Goal: Information Seeking & Learning: Find contact information

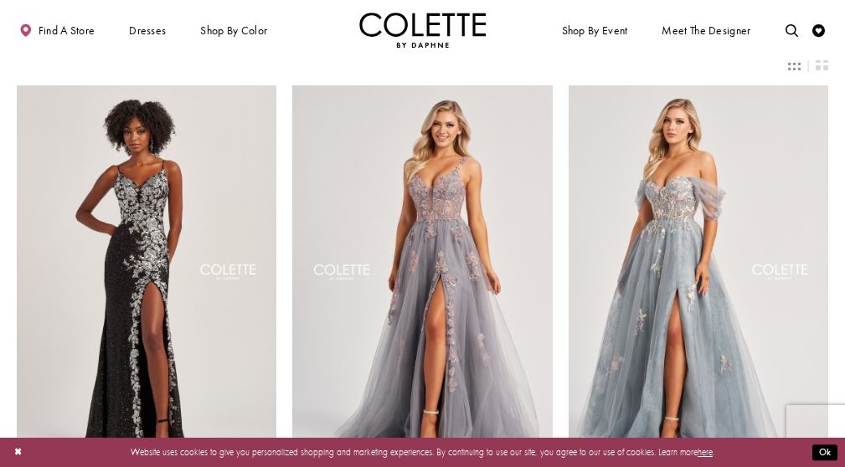
scroll to position [59, 0]
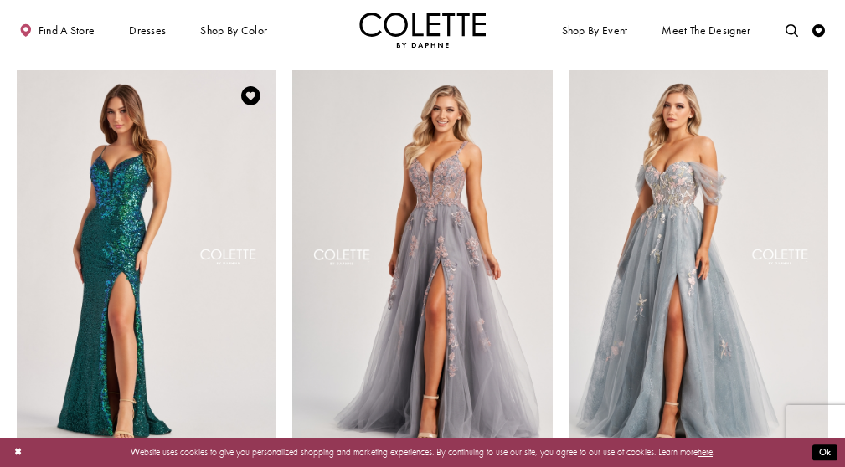
click at [146, 217] on img "Visit Colette by Daphne Style No. CL8425 Page" at bounding box center [147, 259] width 260 height 378
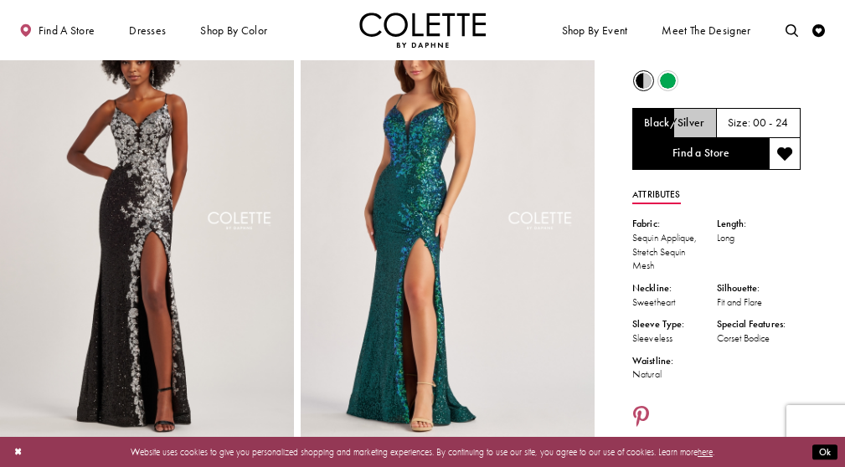
scroll to position [33, 0]
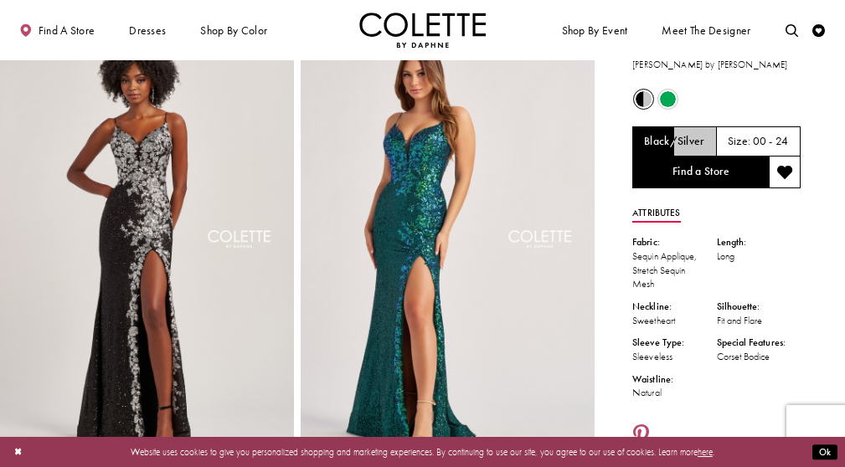
click at [149, 197] on img "Full size Style CL8425 Colette by Daphne #0 default Black/Silver frontface vert…" at bounding box center [147, 248] width 294 height 441
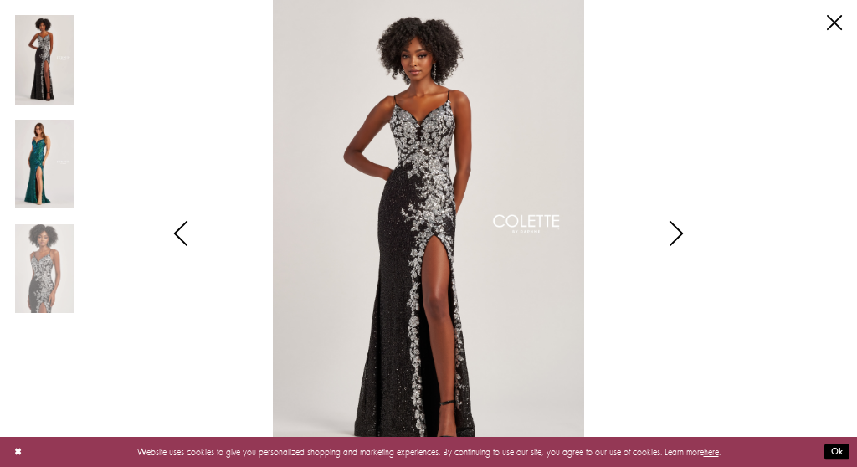
click at [44, 170] on img "Scroll List" at bounding box center [44, 165] width 59 height 90
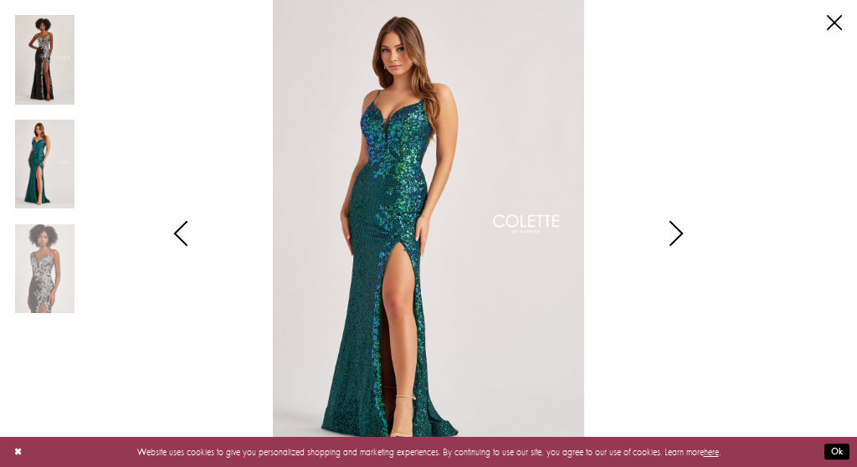
click at [48, 64] on img "Scroll List" at bounding box center [44, 60] width 59 height 90
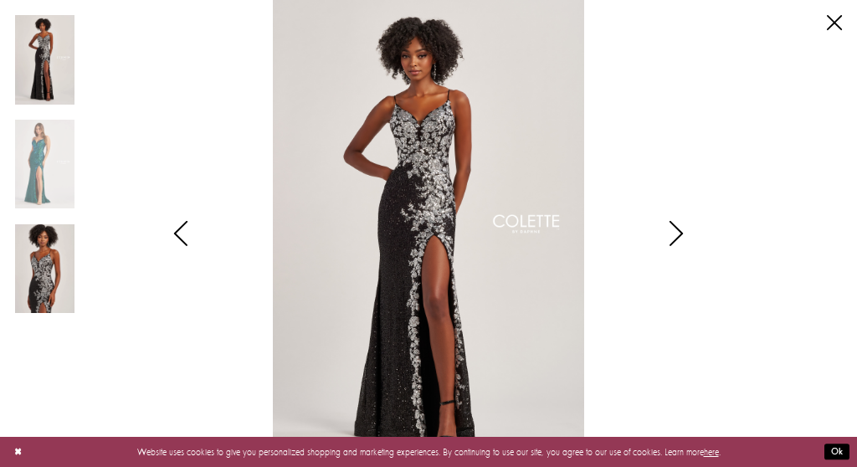
click at [50, 260] on img "Scroll List" at bounding box center [44, 269] width 59 height 90
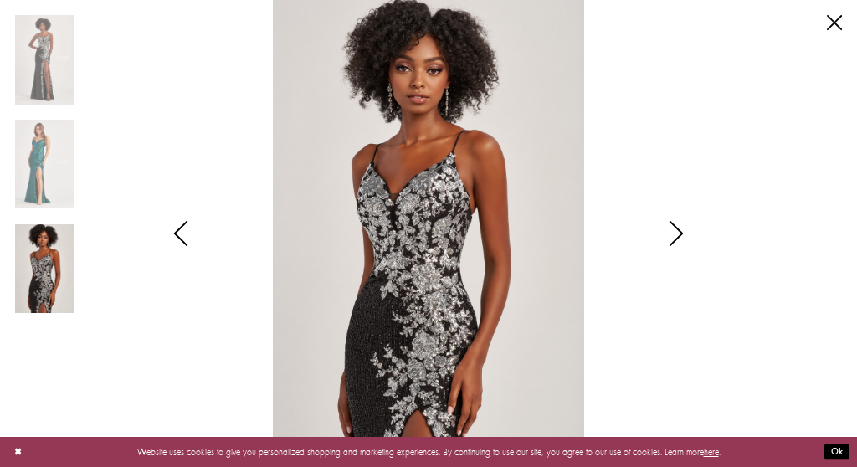
click at [669, 229] on icon "Style CL8425 Colette by Daphne Views dialog" at bounding box center [677, 233] width 42 height 25
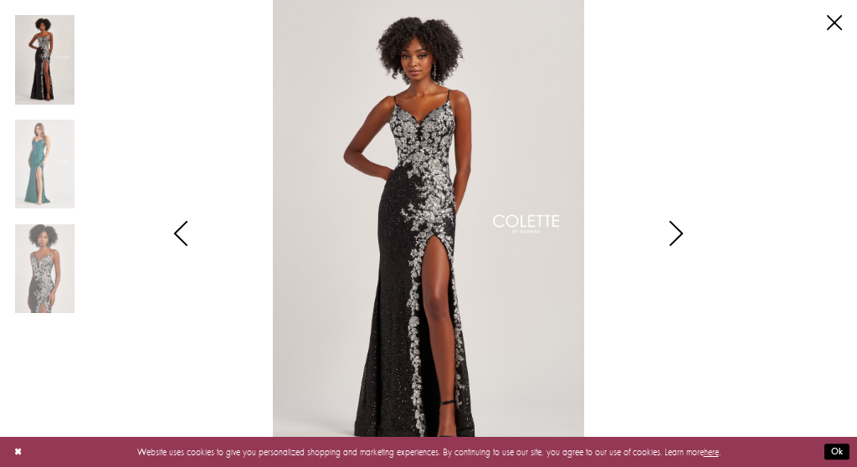
click at [537, 234] on img "Scroll List" at bounding box center [428, 233] width 453 height 467
click at [44, 83] on img "Scroll List" at bounding box center [44, 60] width 59 height 90
click at [427, 154] on img "Scroll List" at bounding box center [428, 233] width 453 height 467
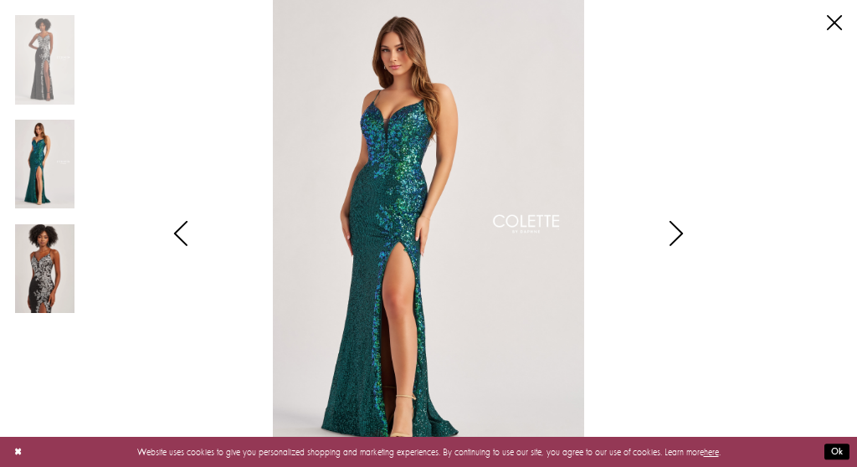
click at [47, 264] on img "Scroll List" at bounding box center [44, 269] width 59 height 90
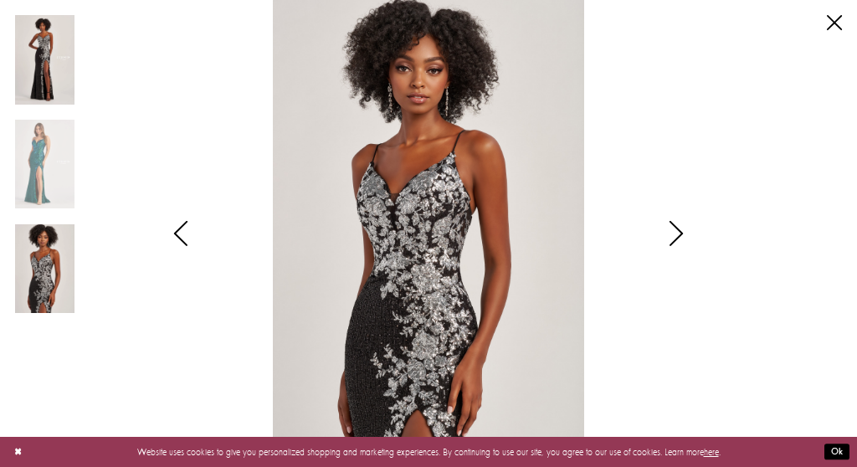
click at [44, 53] on img "Scroll List" at bounding box center [44, 60] width 59 height 90
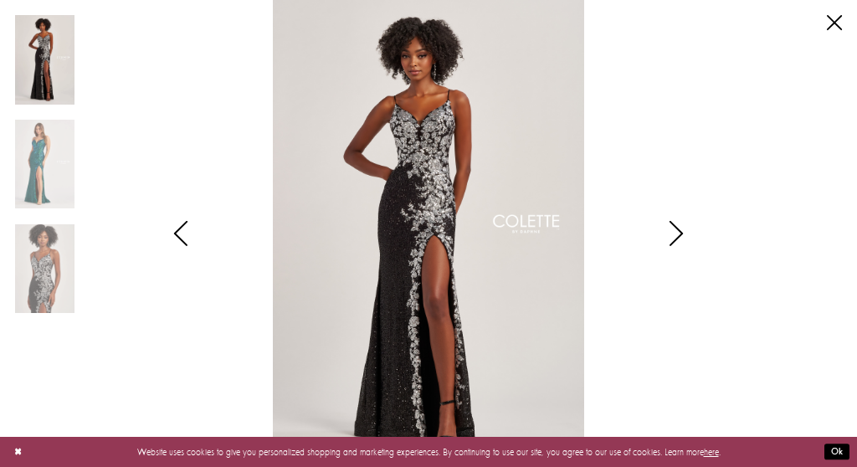
click at [404, 140] on img "Scroll List" at bounding box center [428, 233] width 453 height 467
click at [831, 18] on link "Close" at bounding box center [834, 22] width 15 height 15
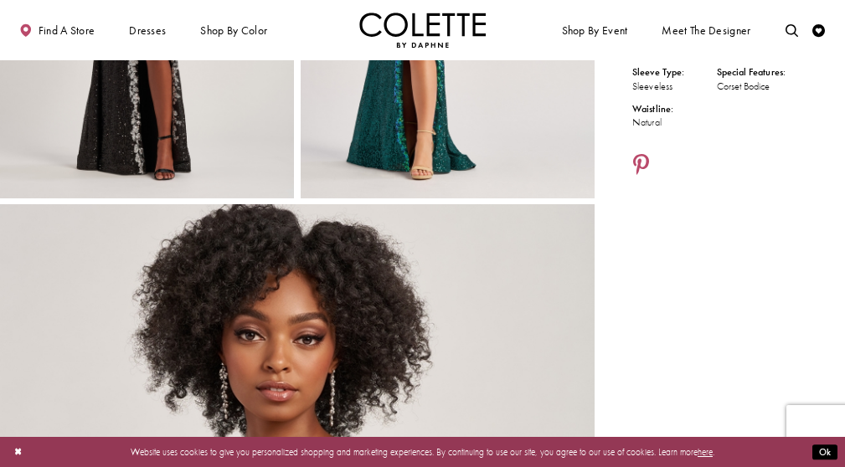
scroll to position [0, 0]
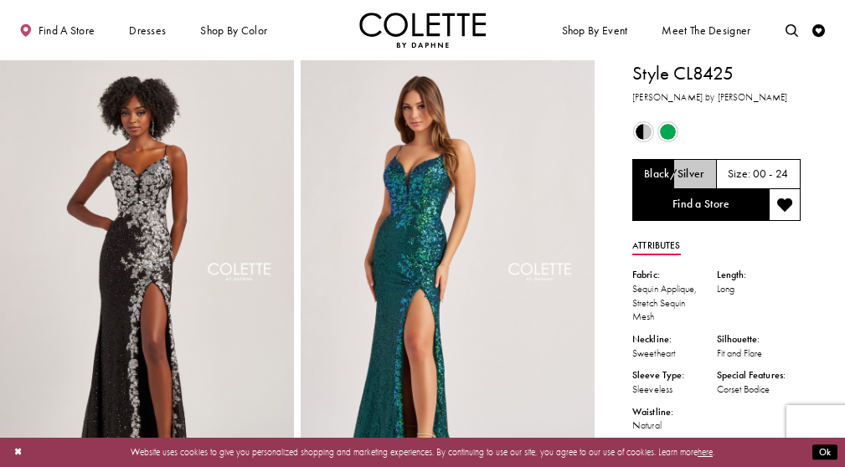
click at [646, 130] on span "Product color controls state depends on size chosen" at bounding box center [644, 132] width 16 height 16
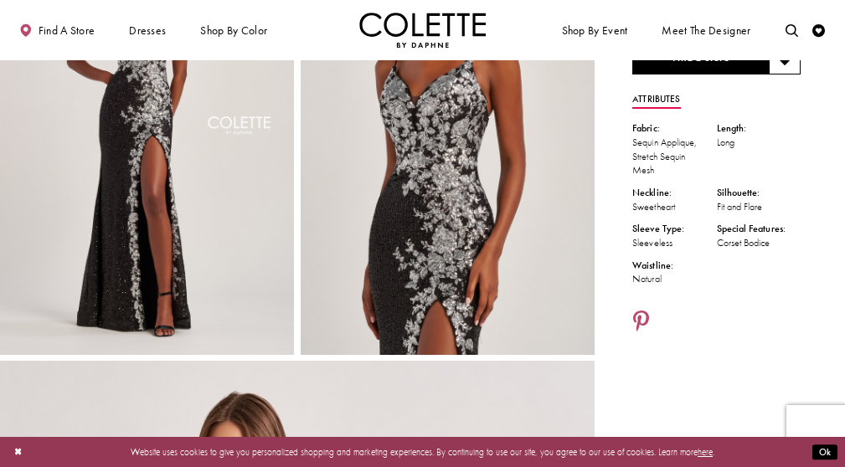
scroll to position [57, 0]
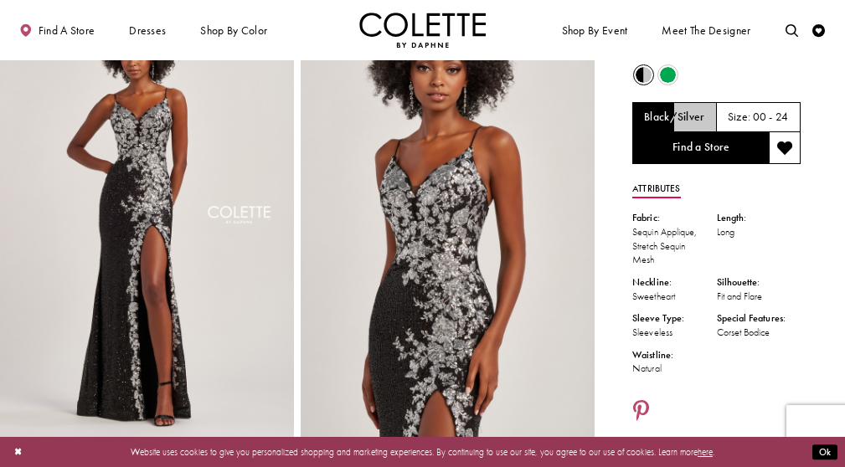
click at [769, 114] on h5 "00 - 24" at bounding box center [771, 117] width 36 height 13
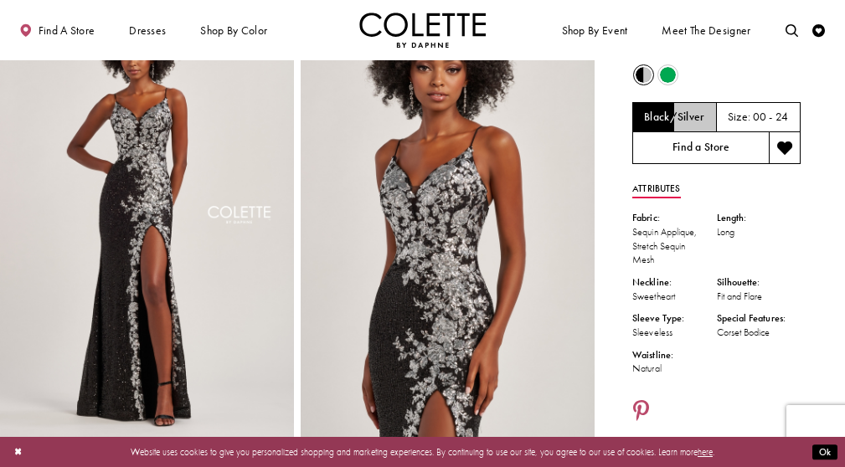
click at [697, 143] on link "Find a Store" at bounding box center [700, 148] width 136 height 32
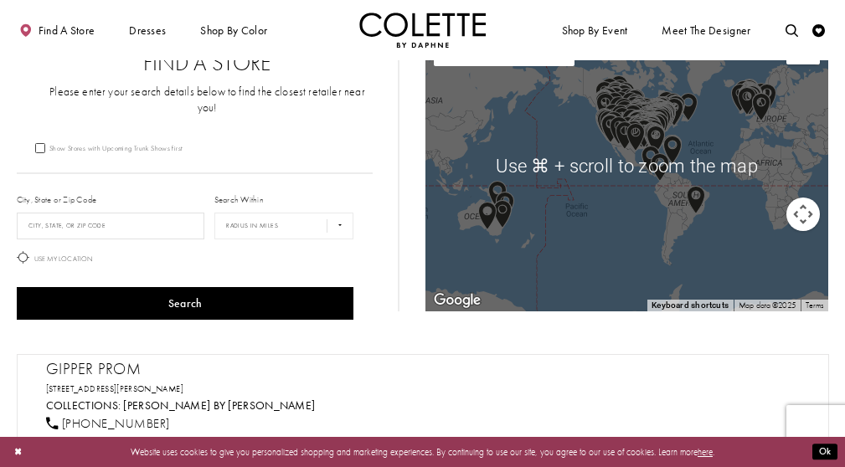
scroll to position [3, 0]
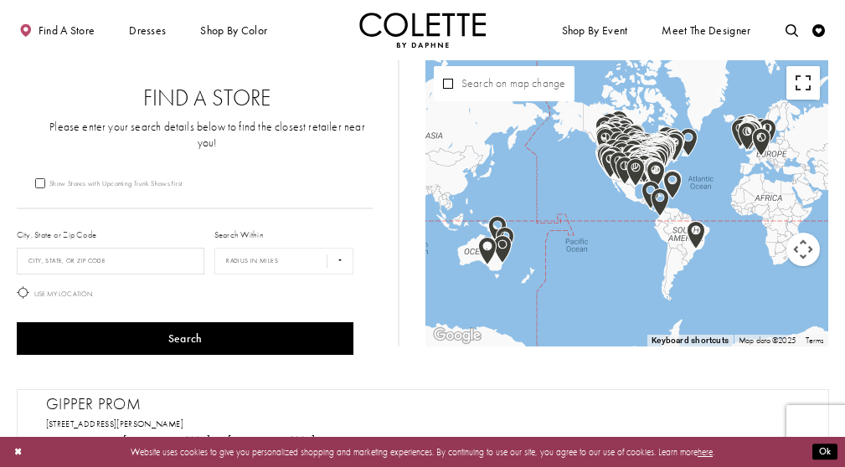
click at [798, 77] on button "Toggle fullscreen view" at bounding box center [802, 82] width 33 height 33
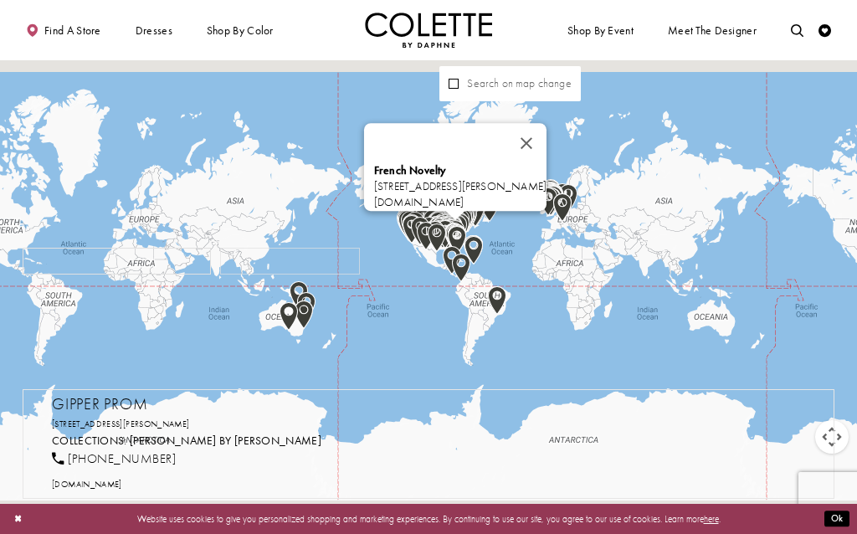
click at [460, 222] on img "Map with store locations" at bounding box center [455, 234] width 18 height 28
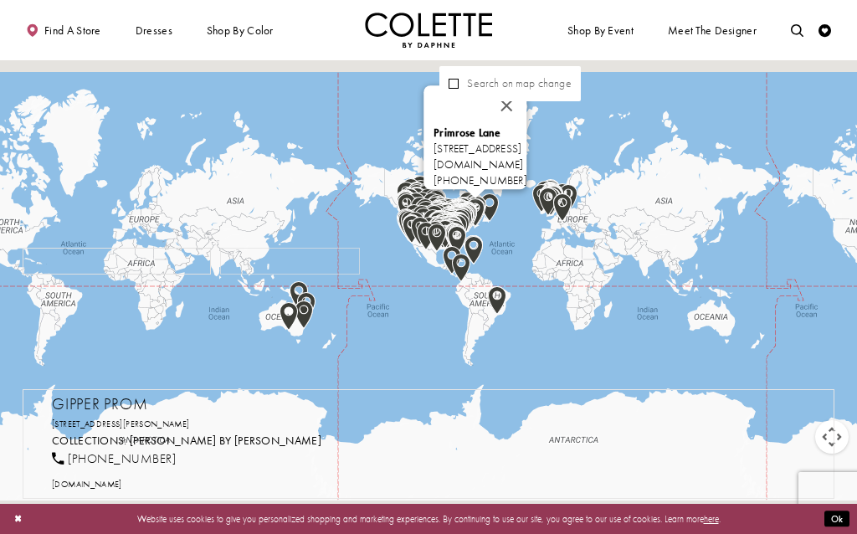
click at [479, 211] on img "Map with store locations" at bounding box center [475, 212] width 18 height 28
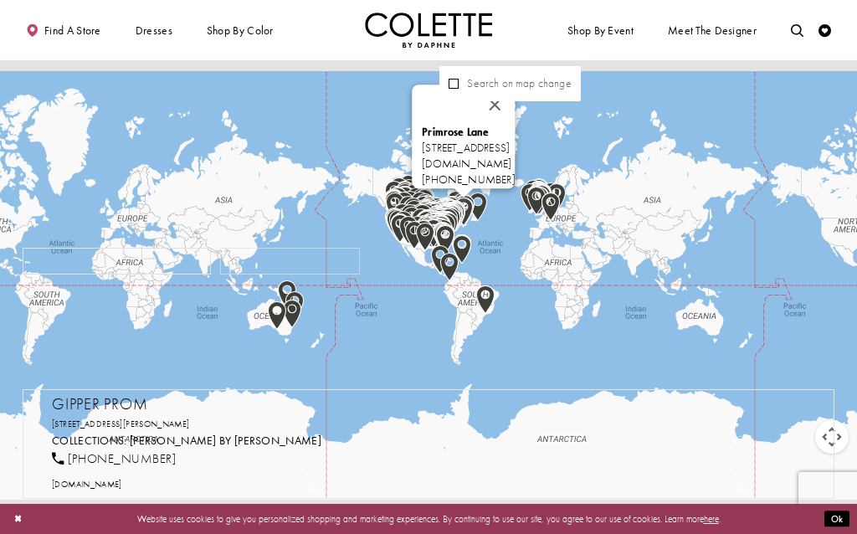
drag, startPoint x: 478, startPoint y: 203, endPoint x: 461, endPoint y: 200, distance: 16.9
click at [461, 200] on img "Map with store locations" at bounding box center [464, 212] width 18 height 28
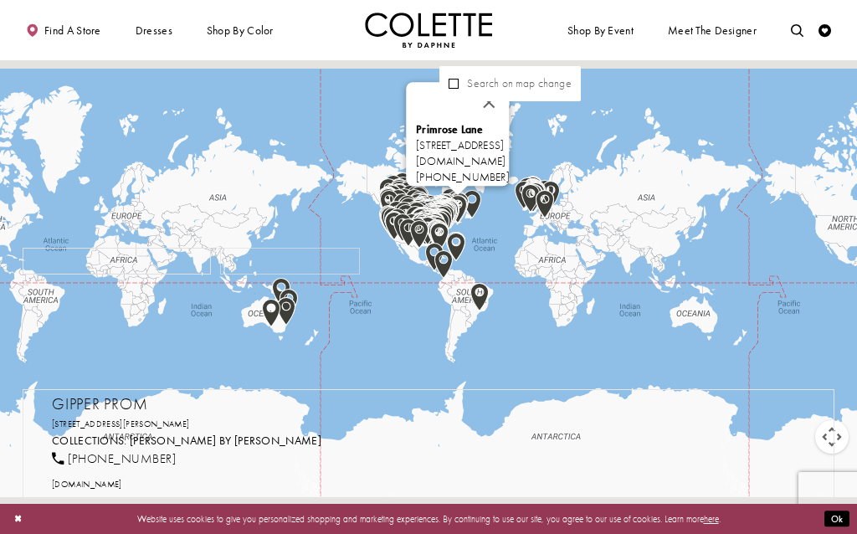
click at [492, 218] on div "Primrose Lane 10 Dominion St, Bridgewater, NS B4V 2J5, Canada primroselanebrida…" at bounding box center [428, 267] width 857 height 534
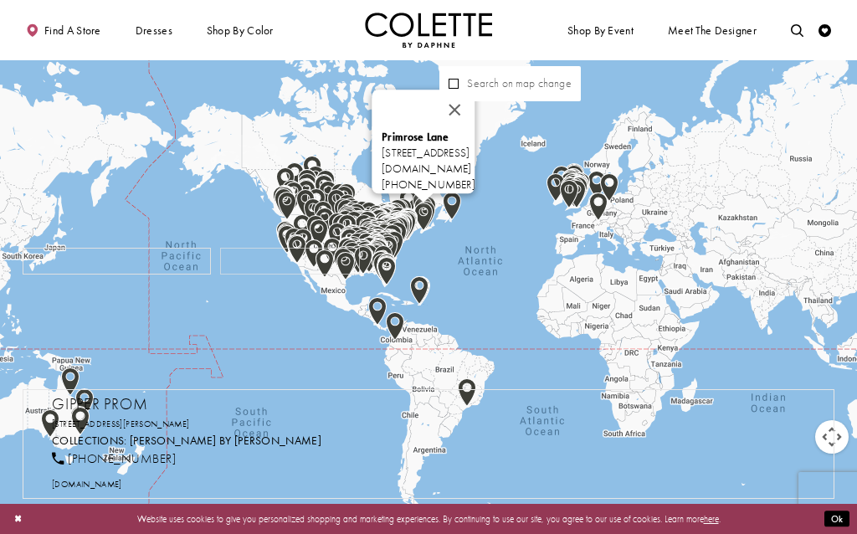
click at [492, 218] on div "Primrose Lane 10 Dominion St, Bridgewater, NS B4V 2J5, Canada primroselanebrida…" at bounding box center [428, 267] width 857 height 534
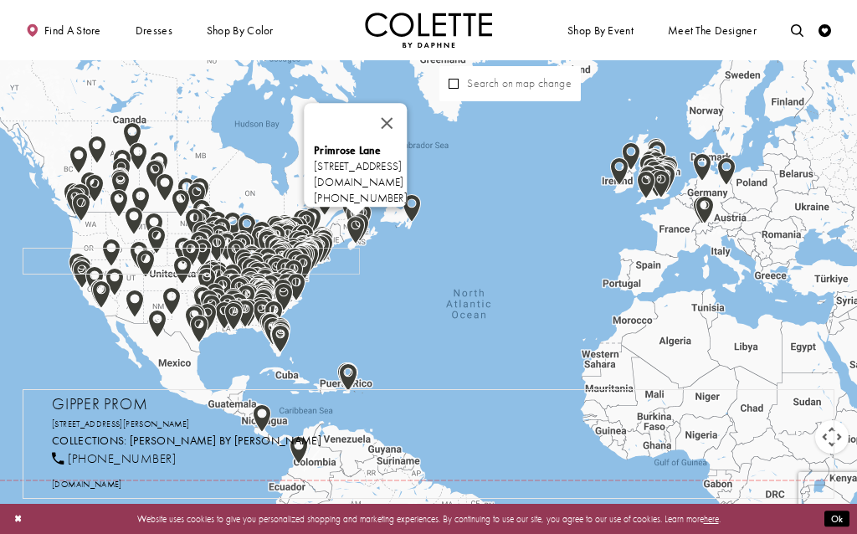
click at [486, 227] on div "Primrose Lane 10 Dominion St, Bridgewater, NS B4V 2J5, Canada primroselanebrida…" at bounding box center [428, 267] width 857 height 534
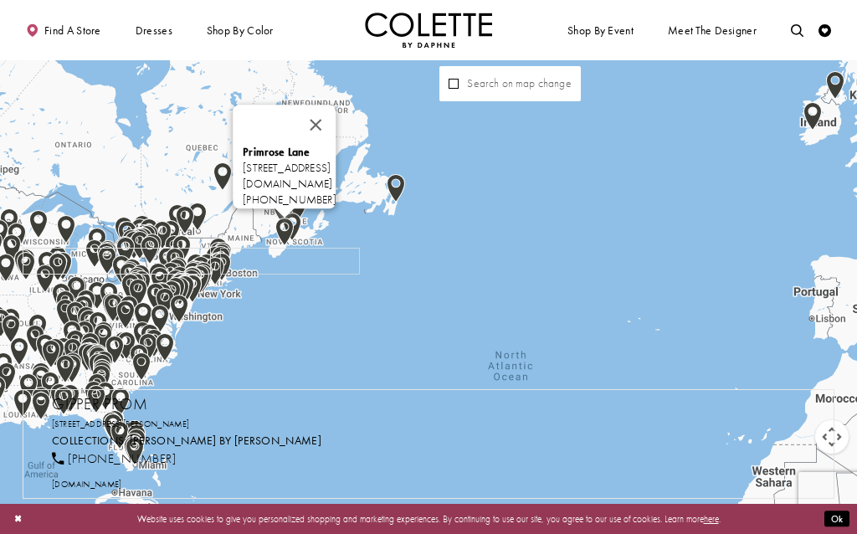
drag, startPoint x: 362, startPoint y: 289, endPoint x: 505, endPoint y: 255, distance: 147.0
click at [505, 255] on div "Primrose Lane 10 Dominion St, Bridgewater, NS B4V 2J5, Canada primroselanebrida…" at bounding box center [428, 267] width 857 height 534
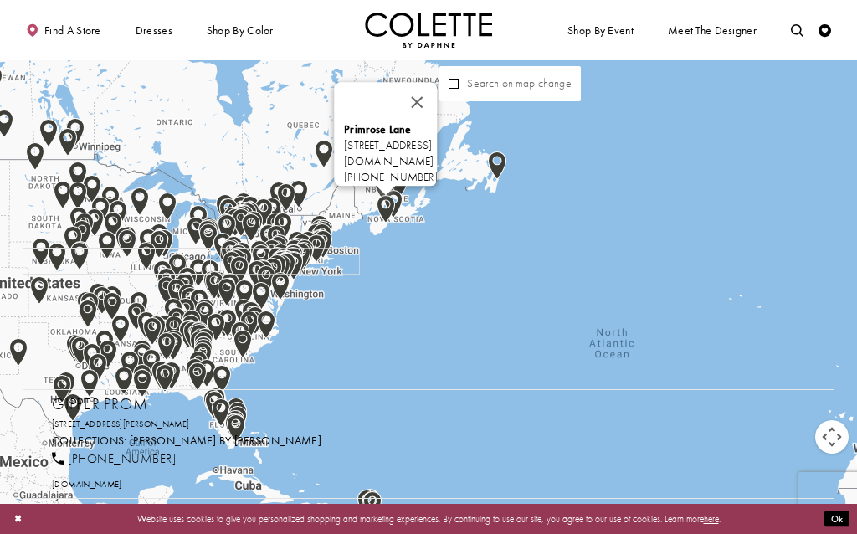
click at [419, 295] on div "Primrose Lane 10 Dominion St, Bridgewater, NS B4V 2J5, Canada primroselanebrida…" at bounding box center [428, 267] width 857 height 534
click at [419, 294] on div "Primrose Lane 10 Dominion St, Bridgewater, NS B4V 2J5, Canada primroselanebrida…" at bounding box center [428, 267] width 857 height 534
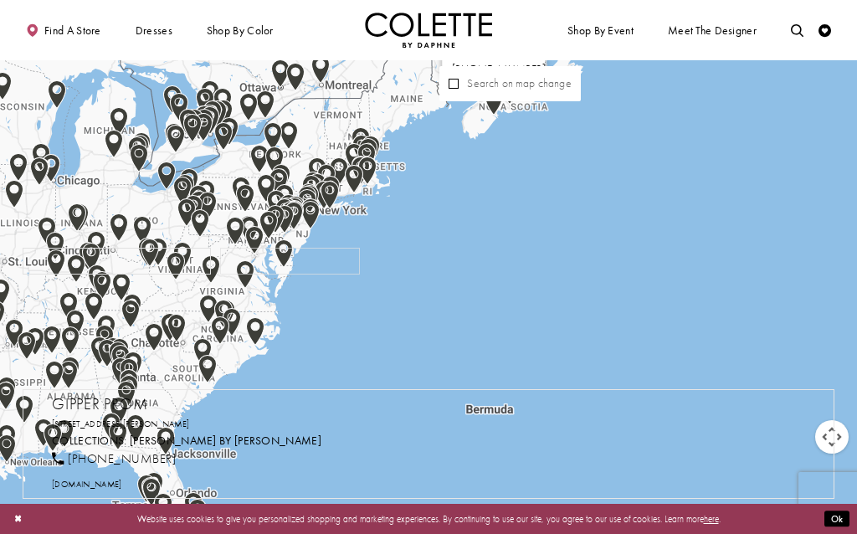
drag, startPoint x: 330, startPoint y: 315, endPoint x: 474, endPoint y: 275, distance: 149.5
click at [474, 275] on div "Primrose Lane 10 Dominion St, Bridgewater, NS B4V 2J5, Canada primroselanebrida…" at bounding box center [428, 267] width 857 height 534
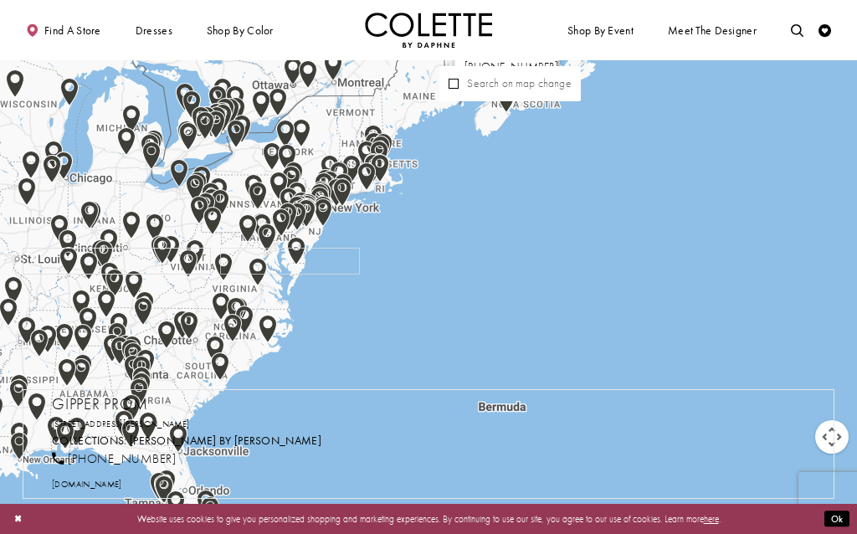
click at [466, 280] on div "Primrose Lane 10 Dominion St, Bridgewater, NS B4V 2J5, Canada primroselanebrida…" at bounding box center [428, 267] width 857 height 534
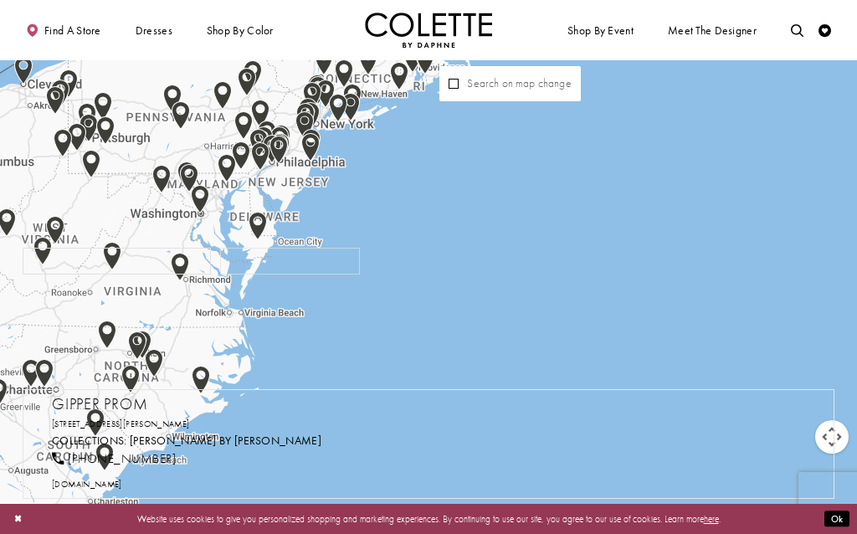
drag, startPoint x: 328, startPoint y: 270, endPoint x: 504, endPoint y: 258, distance: 176.3
click at [503, 258] on div "Primrose Lane 10 Dominion St, Bridgewater, NS B4V 2J5, Canada primroselanebrida…" at bounding box center [428, 267] width 857 height 534
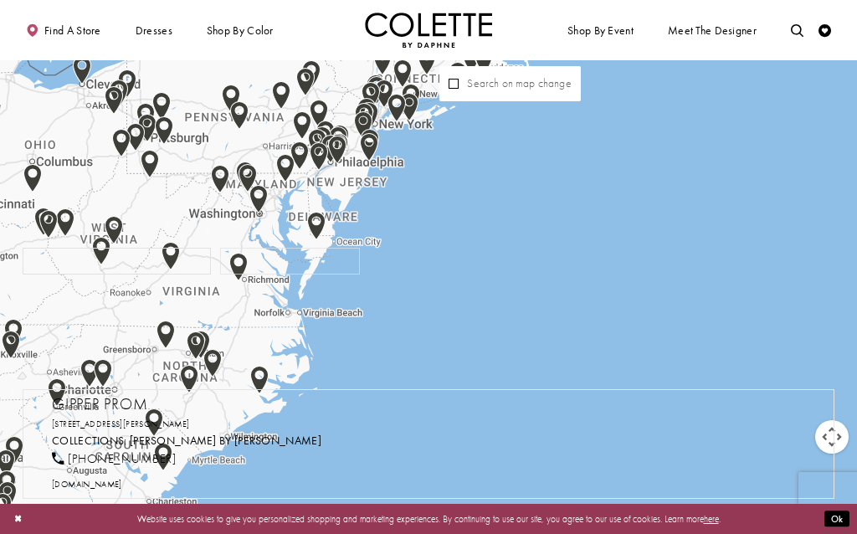
click at [498, 264] on div "Primrose Lane 10 Dominion St, Bridgewater, NS B4V 2J5, Canada primroselanebrida…" at bounding box center [428, 267] width 857 height 534
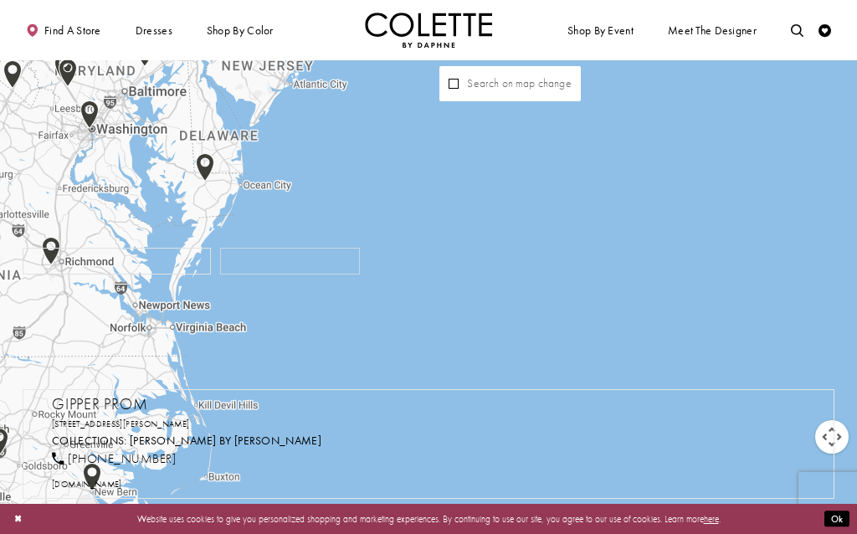
drag, startPoint x: 356, startPoint y: 304, endPoint x: 543, endPoint y: 231, distance: 200.4
click at [526, 241] on div "Primrose Lane 10 Dominion St, Bridgewater, NS B4V 2J5, Canada primroselanebrida…" at bounding box center [428, 267] width 857 height 534
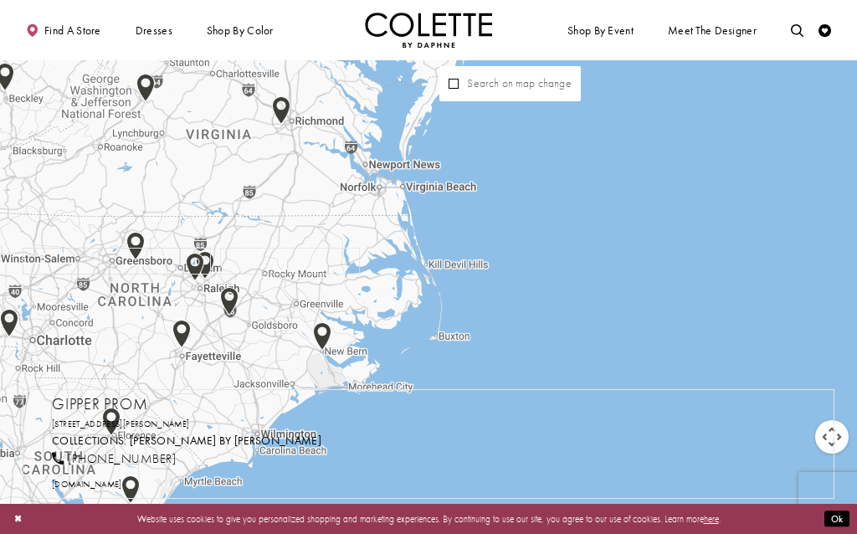
drag, startPoint x: 558, startPoint y: 347, endPoint x: 581, endPoint y: 245, distance: 103.8
click at [576, 259] on div "Primrose Lane 10 Dominion St, Bridgewater, NS B4V 2J5, Canada primroselanebrida…" at bounding box center [428, 267] width 857 height 534
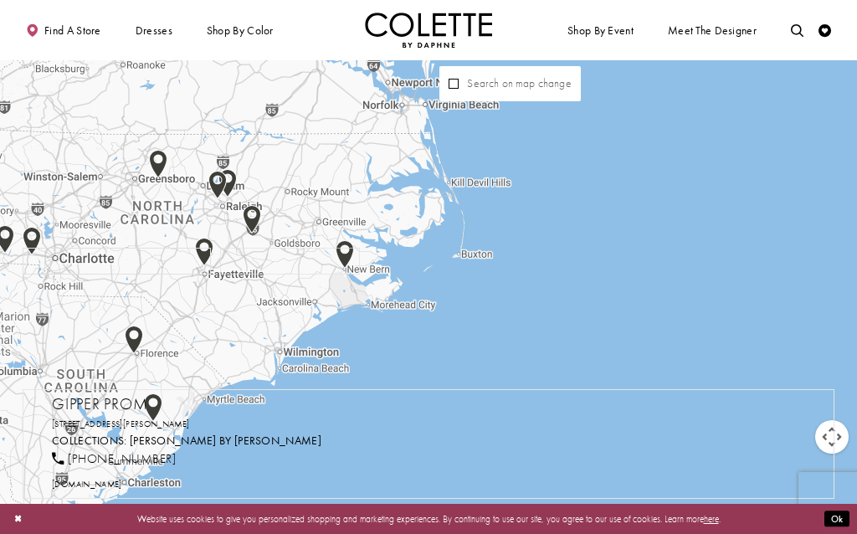
drag, startPoint x: 546, startPoint y: 311, endPoint x: 568, endPoint y: 287, distance: 32.6
click at [566, 288] on div "Primrose Lane 10 Dominion St, Bridgewater, NS B4V 2J5, Canada primroselanebrida…" at bounding box center [428, 267] width 857 height 534
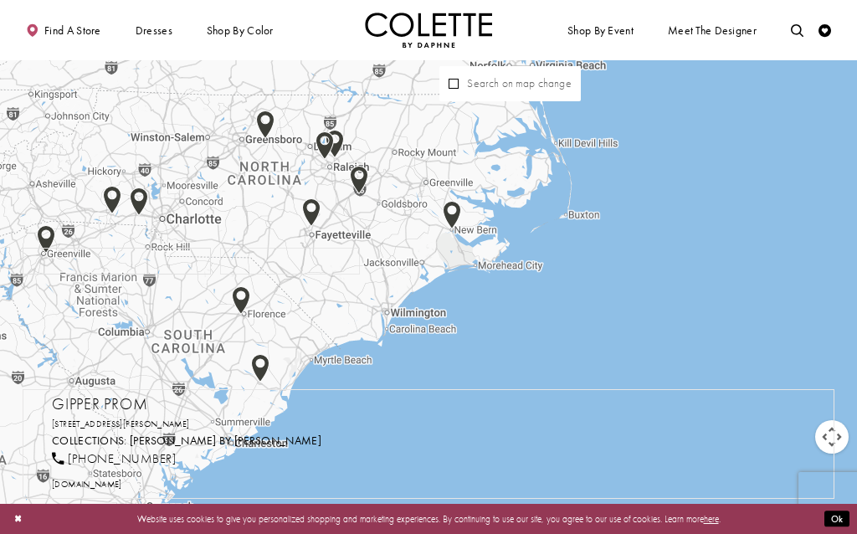
drag, startPoint x: 152, startPoint y: 227, endPoint x: 261, endPoint y: 224, distance: 108.9
click at [260, 224] on div "Primrose Lane 10 Dominion St, Bridgewater, NS B4V 2J5, Canada primroselanebrida…" at bounding box center [428, 267] width 857 height 534
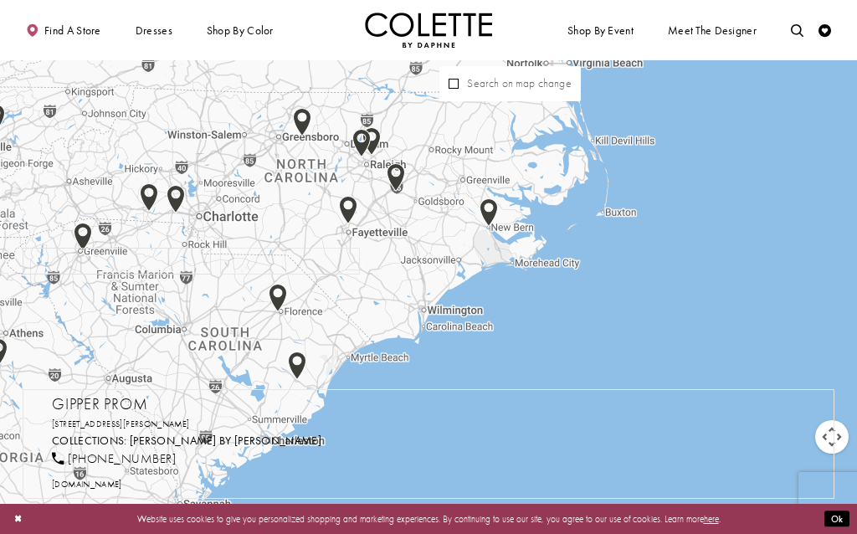
click at [231, 215] on div "Primrose Lane 10 Dominion St, Bridgewater, NS B4V 2J5, Canada primroselanebrida…" at bounding box center [428, 267] width 857 height 534
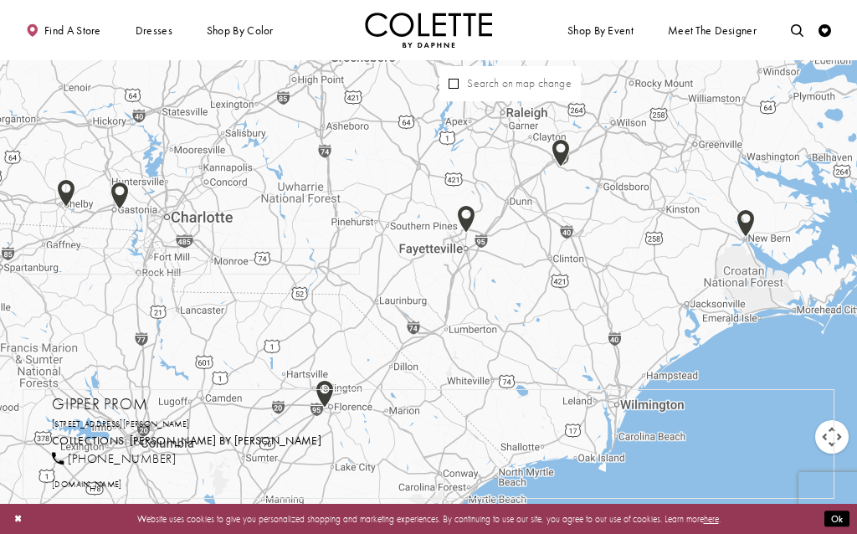
click at [120, 192] on img "Map with store locations" at bounding box center [120, 196] width 18 height 28
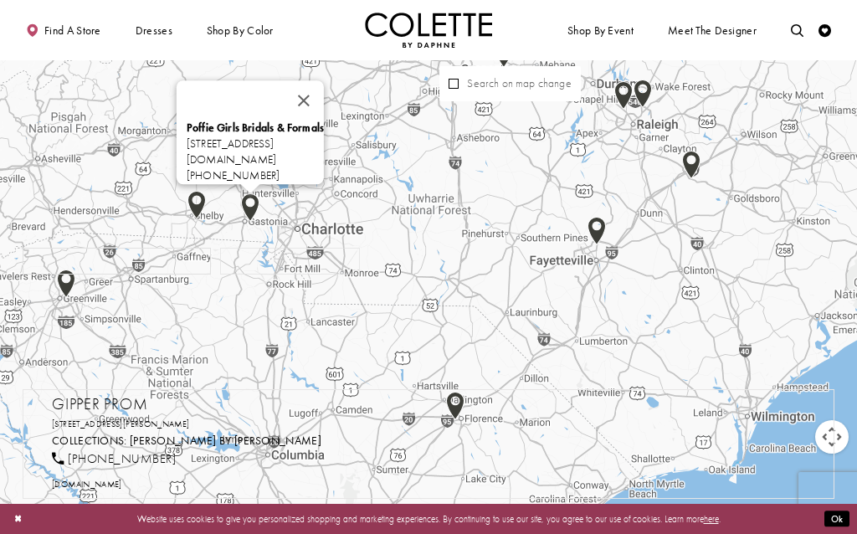
drag, startPoint x: 358, startPoint y: 210, endPoint x: 445, endPoint y: 224, distance: 88.2
click at [445, 224] on div "Poffie Girls Bridals & Formals 512 S New Hope Rd, Gastonia, NC 28054, USA poffi…" at bounding box center [428, 267] width 857 height 534
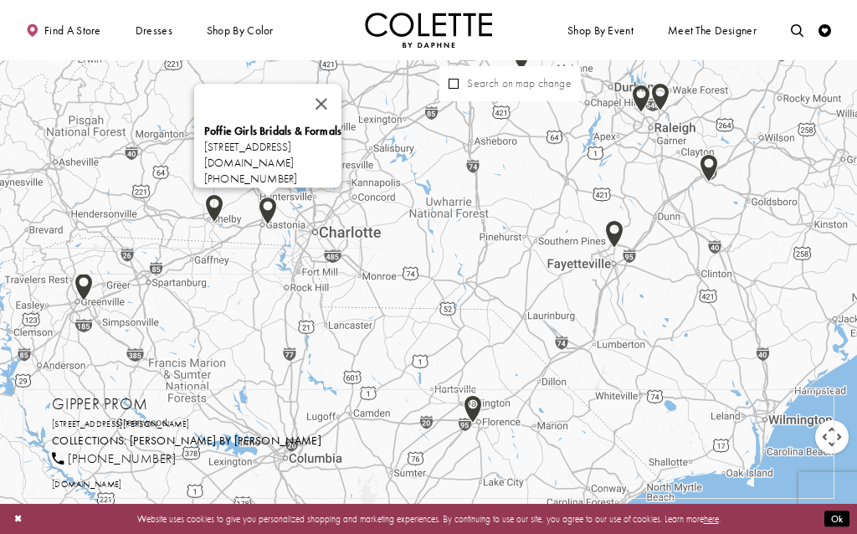
click at [251, 155] on div "Poffie Girls Bridals & Formals 512 S New Hope Rd, Gastonia, NC 28054, USA poffi…" at bounding box center [272, 156] width 137 height 64
click at [269, 208] on img "Map with store locations" at bounding box center [268, 211] width 18 height 28
click at [204, 156] on link "poffiegirls.com" at bounding box center [249, 163] width 90 height 14
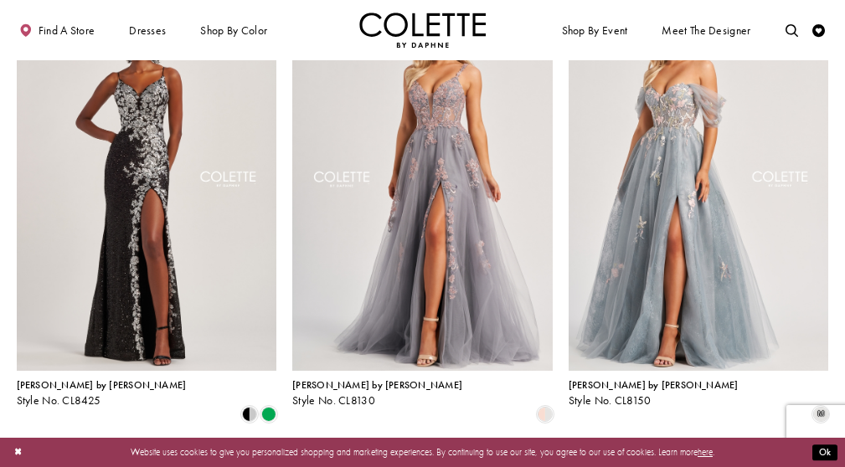
scroll to position [140, 0]
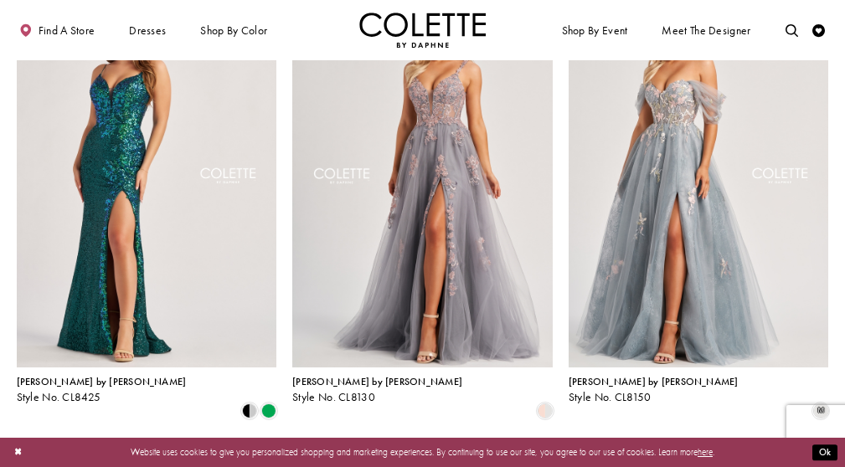
click at [144, 204] on img "Visit Colette by Daphne Style No. CL8425 Page" at bounding box center [147, 178] width 260 height 378
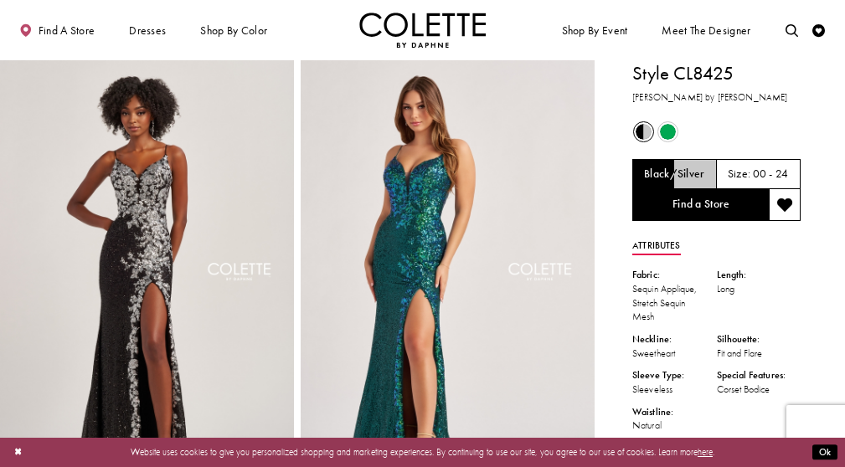
click at [696, 169] on h5 "Black/Silver" at bounding box center [674, 174] width 61 height 13
click at [771, 172] on h5 "00 - 24" at bounding box center [771, 174] width 36 height 13
